Goal: Check status: Check status

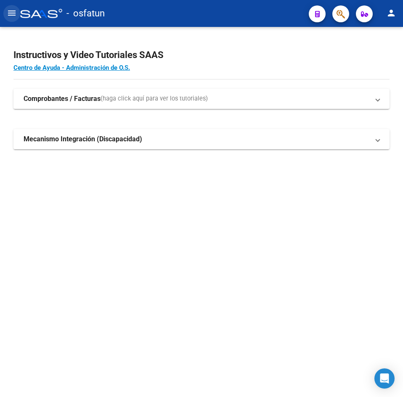
click at [11, 9] on mat-icon "menu" at bounding box center [12, 13] width 10 height 10
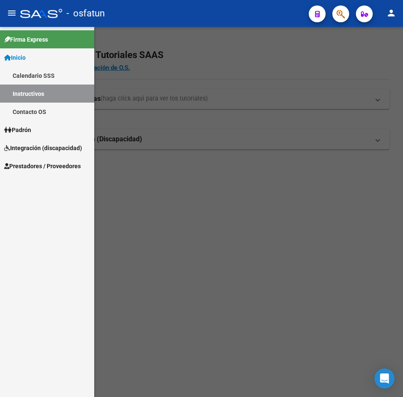
click at [40, 128] on link "Padrón" at bounding box center [47, 130] width 94 height 18
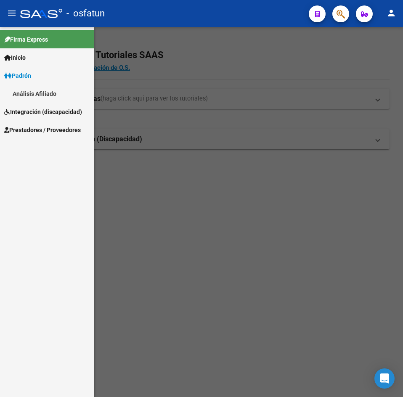
click at [51, 96] on link "Análisis Afiliado" at bounding box center [47, 94] width 94 height 18
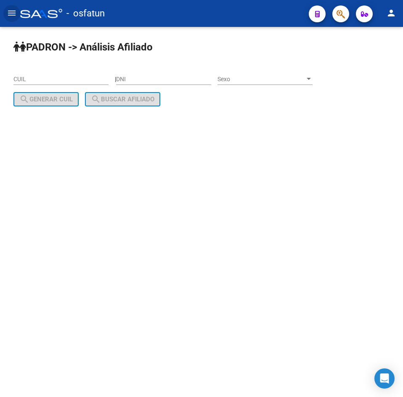
click at [130, 77] on input "DNI" at bounding box center [163, 79] width 95 height 7
paste input "39018927"
type input "39018927"
click at [258, 82] on span "Sexo" at bounding box center [262, 79] width 88 height 7
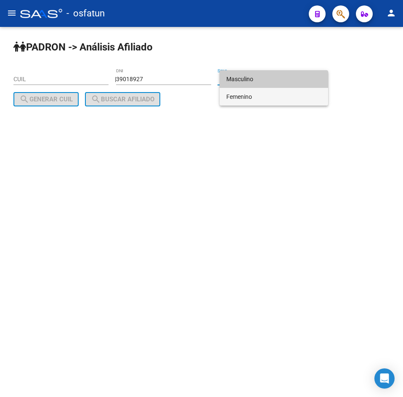
click at [261, 96] on span "Femenino" at bounding box center [273, 97] width 95 height 18
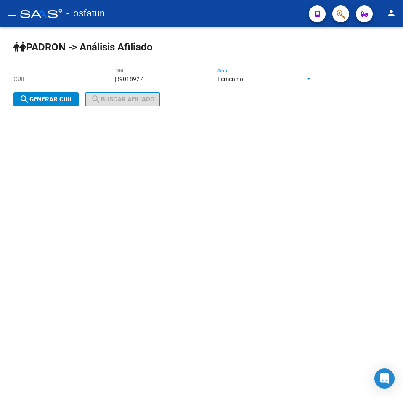
click at [54, 95] on button "search Generar CUIL" at bounding box center [45, 99] width 65 height 14
type input "27-39018927-9"
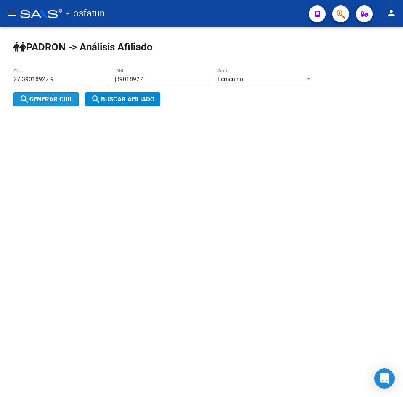
click at [113, 96] on span "search Buscar afiliado" at bounding box center [123, 100] width 64 height 8
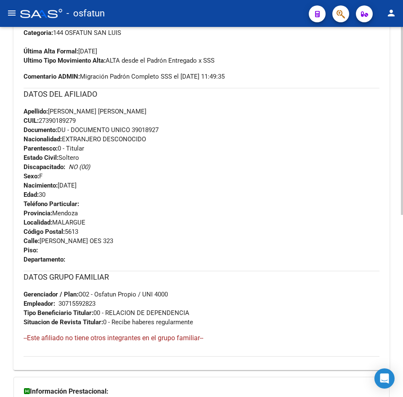
scroll to position [358, 0]
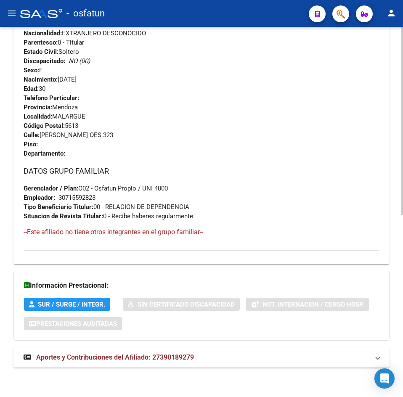
click at [168, 363] on mat-expansion-panel-header "Aportes y Contribuciones del Afiliado: 27390189279" at bounding box center [201, 358] width 376 height 20
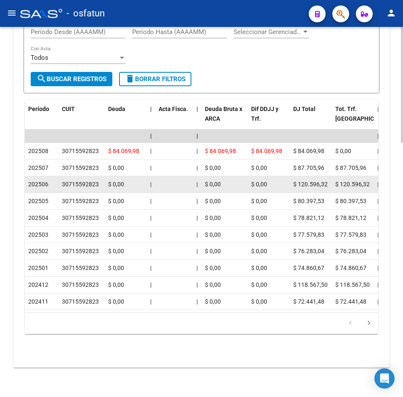
scroll to position [814, 0]
